Goal: Navigation & Orientation: Find specific page/section

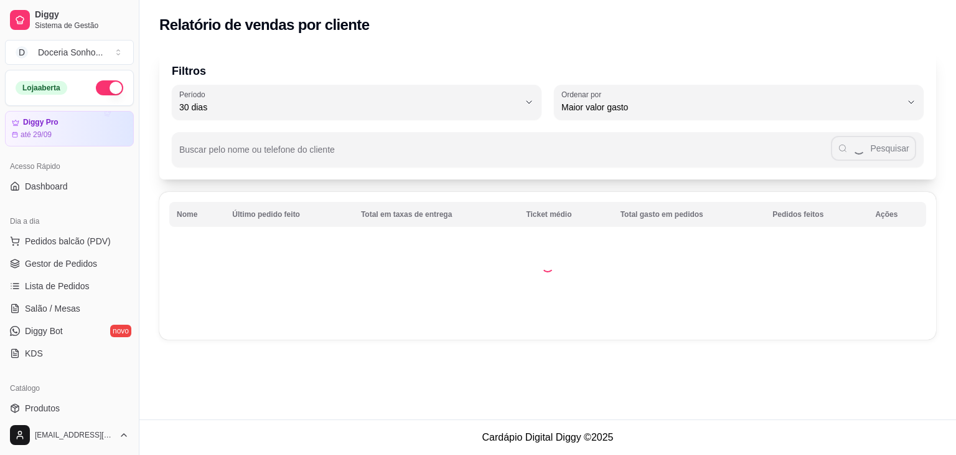
select select "30"
select select "HIGHEST_TOTAL_SPENT_WITH_ORDERS"
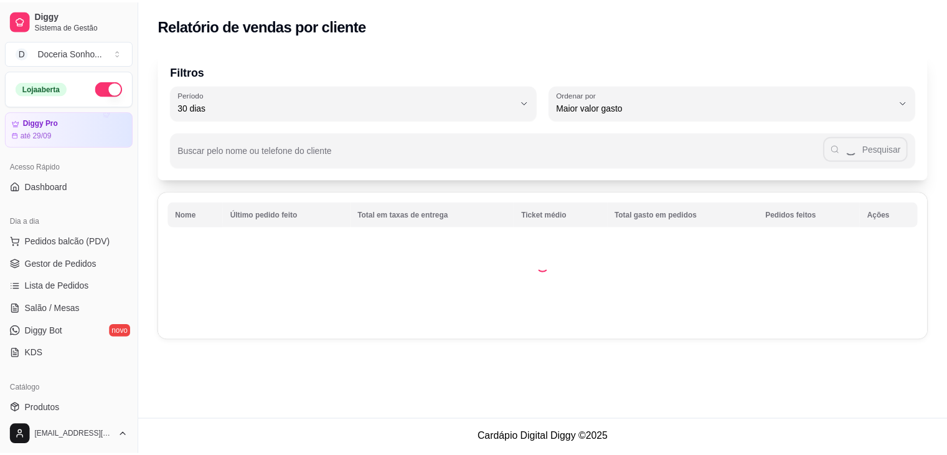
scroll to position [187, 0]
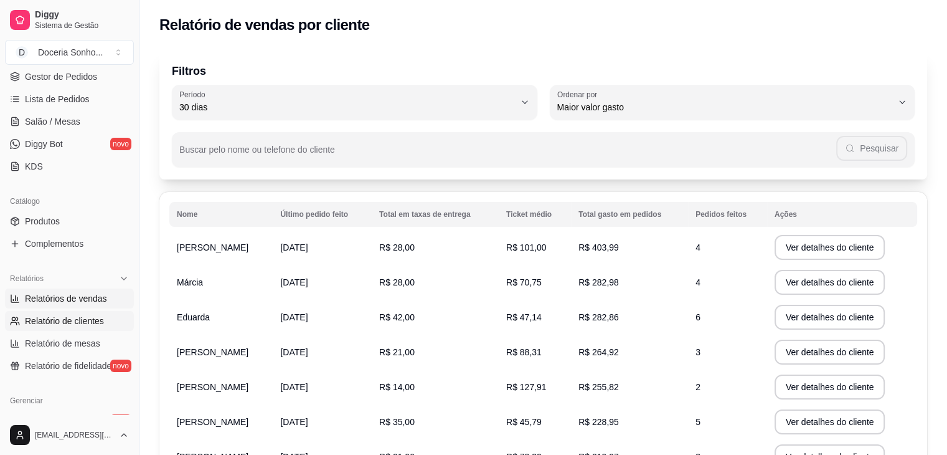
click at [59, 301] on span "Relatórios de vendas" at bounding box center [66, 298] width 82 height 12
select select "ALL"
select select "0"
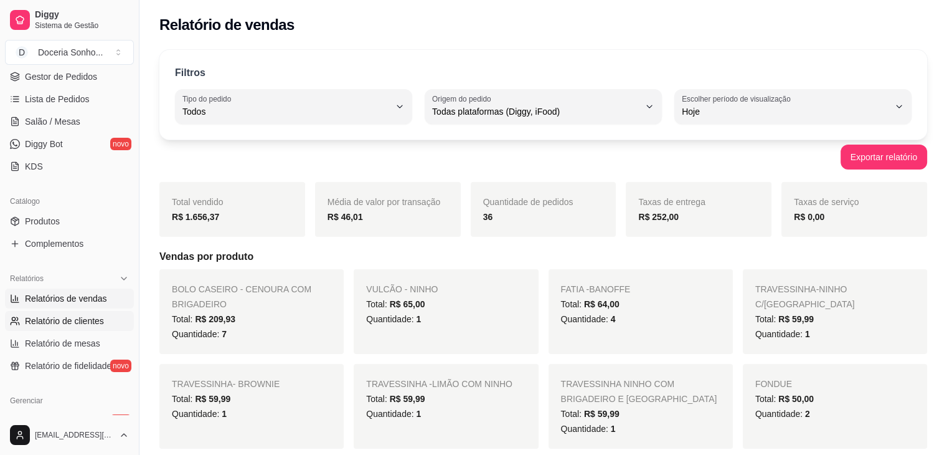
click at [88, 321] on span "Relatório de clientes" at bounding box center [64, 320] width 79 height 12
select select "30"
select select "HIGHEST_TOTAL_SPENT_WITH_ORDERS"
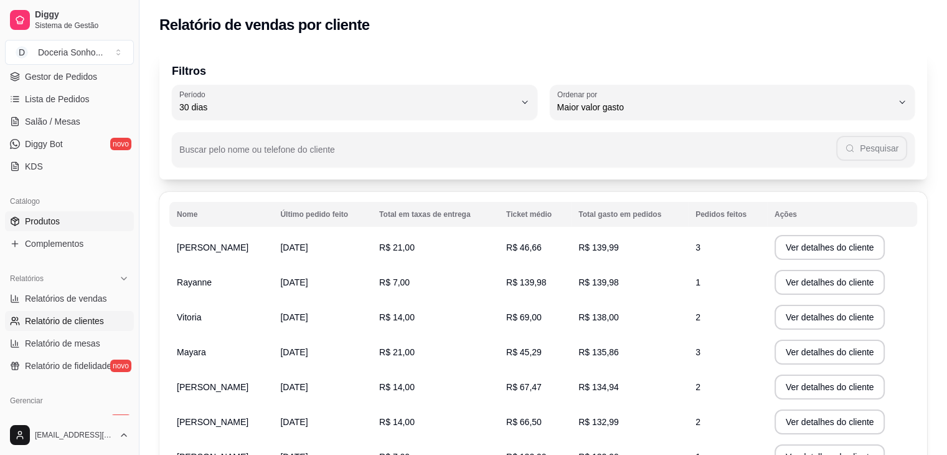
click at [68, 225] on link "Produtos" at bounding box center [69, 221] width 129 height 20
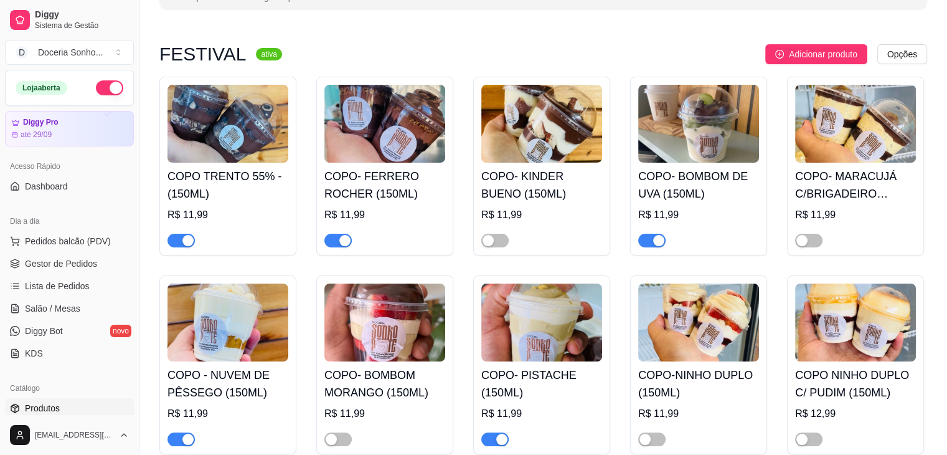
scroll to position [125, 0]
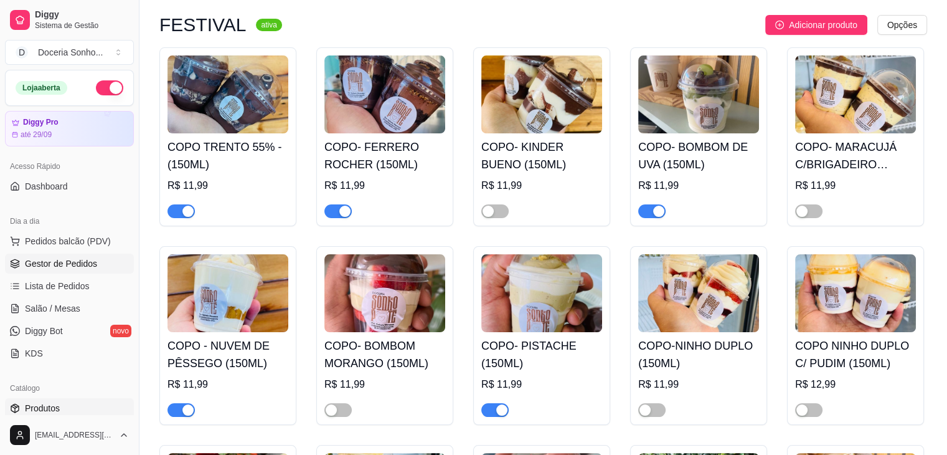
click at [62, 268] on span "Gestor de Pedidos" at bounding box center [61, 263] width 72 height 12
